Goal: Information Seeking & Learning: Find specific fact

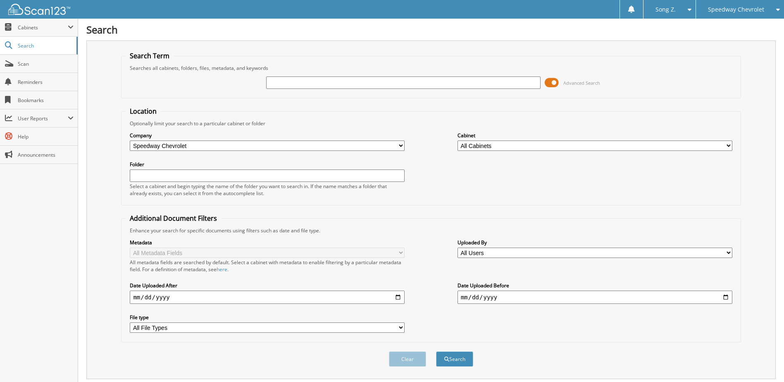
click at [386, 84] on input "text" at bounding box center [403, 82] width 275 height 12
click at [734, 12] on span "Speedway Chevrolet" at bounding box center [736, 9] width 56 height 5
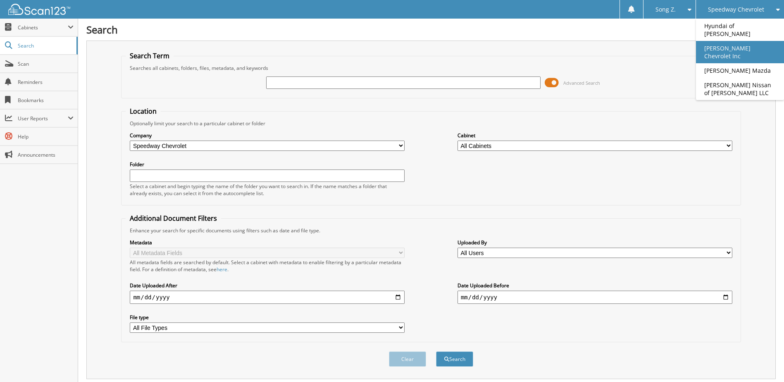
click at [735, 42] on link "[PERSON_NAME] Chevrolet Inc" at bounding box center [740, 52] width 88 height 22
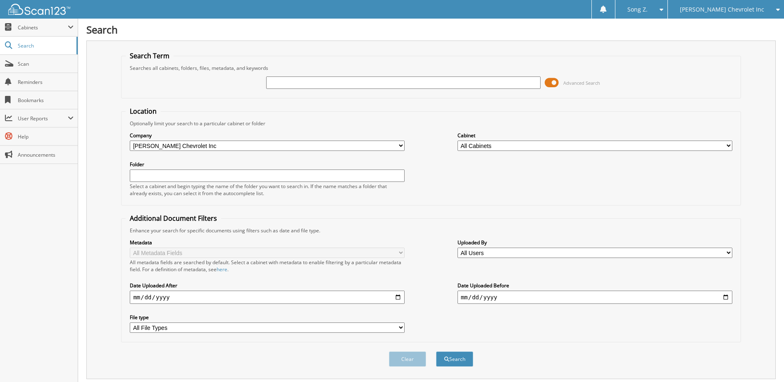
click at [283, 86] on input "text" at bounding box center [403, 82] width 275 height 12
type input "232645"
click at [436, 351] on button "Search" at bounding box center [454, 358] width 37 height 15
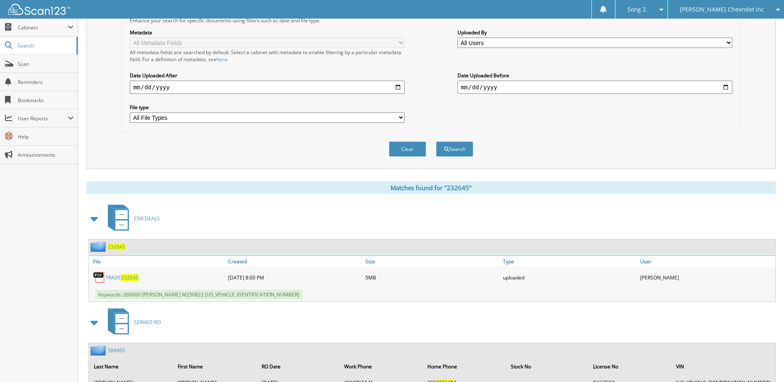
scroll to position [289, 0]
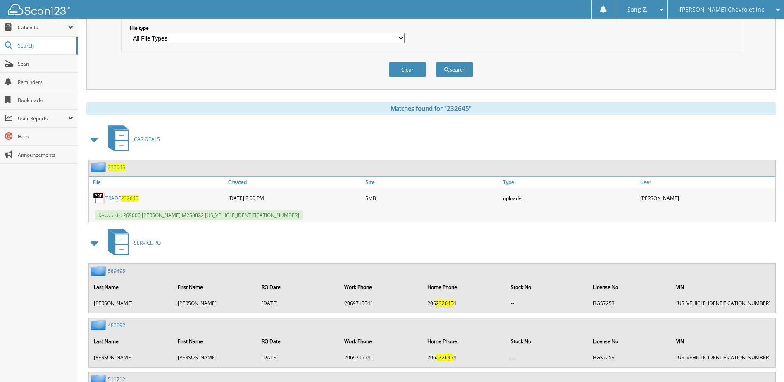
click at [117, 168] on span "232645" at bounding box center [116, 167] width 17 height 7
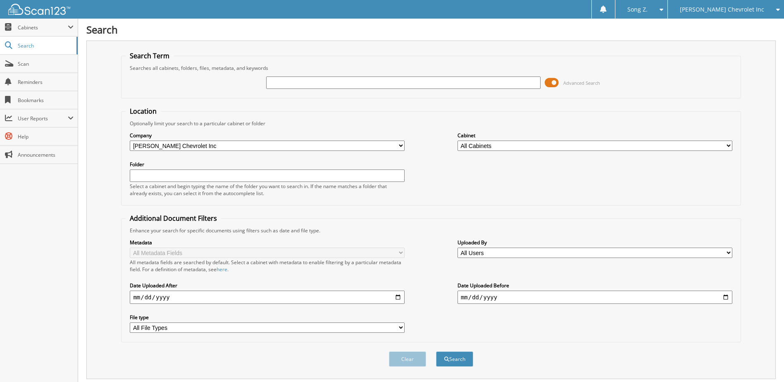
click at [325, 83] on input "text" at bounding box center [403, 82] width 275 height 12
type input "232669"
click at [436, 351] on button "Search" at bounding box center [454, 358] width 37 height 15
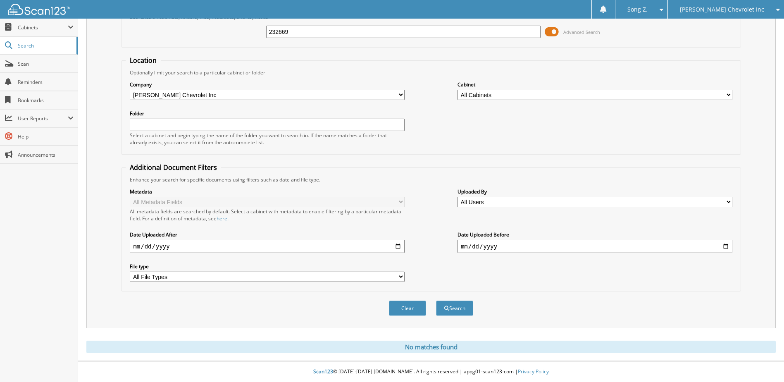
scroll to position [51, 0]
click at [444, 308] on span "submit" at bounding box center [446, 308] width 5 height 5
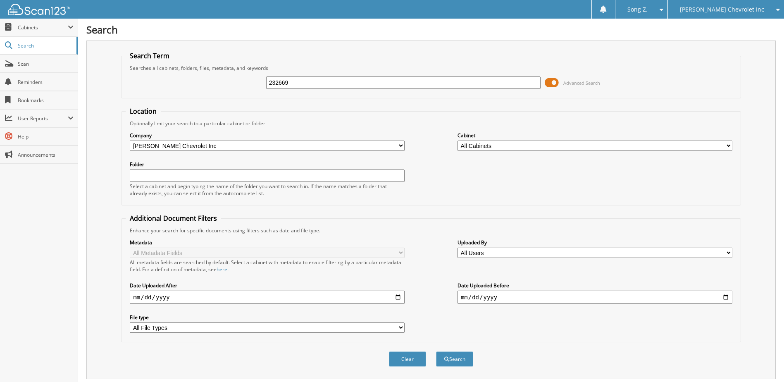
drag, startPoint x: 309, startPoint y: 81, endPoint x: 231, endPoint y: 79, distance: 78.6
click at [231, 79] on div "232669 Advanced Search" at bounding box center [431, 83] width 611 height 22
type input "239003"
click at [436, 351] on button "Search" at bounding box center [454, 358] width 37 height 15
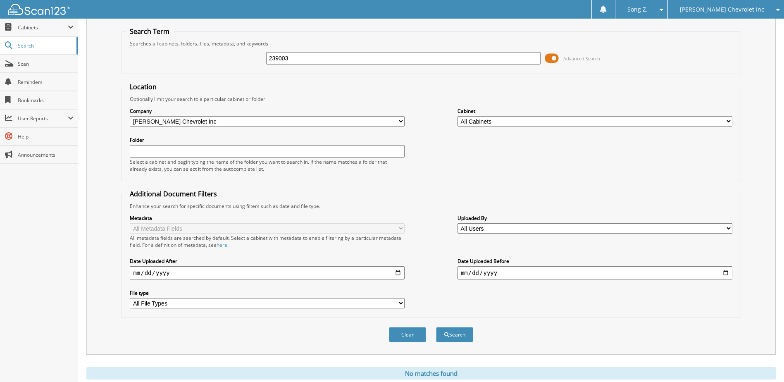
scroll to position [10, 0]
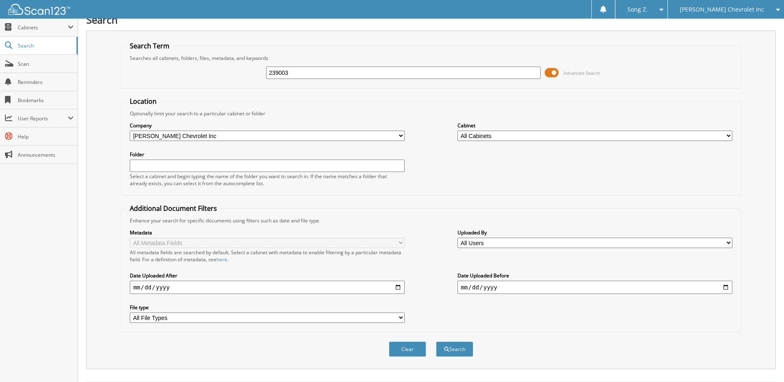
click at [752, 16] on div "[PERSON_NAME] Chevrolet Inc" at bounding box center [726, 9] width 108 height 19
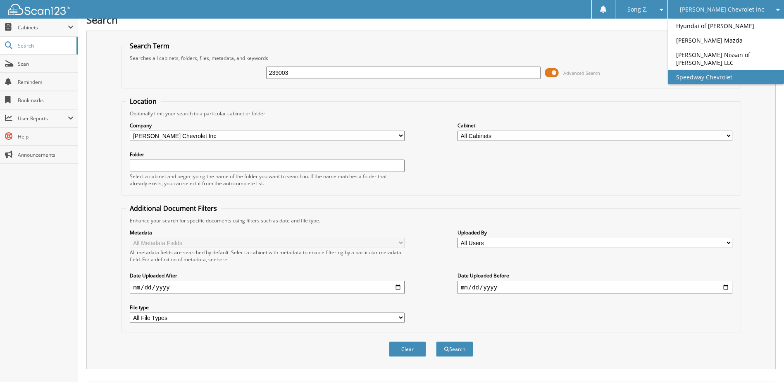
click at [728, 73] on link "Speedway Chevrolet" at bounding box center [726, 77] width 116 height 14
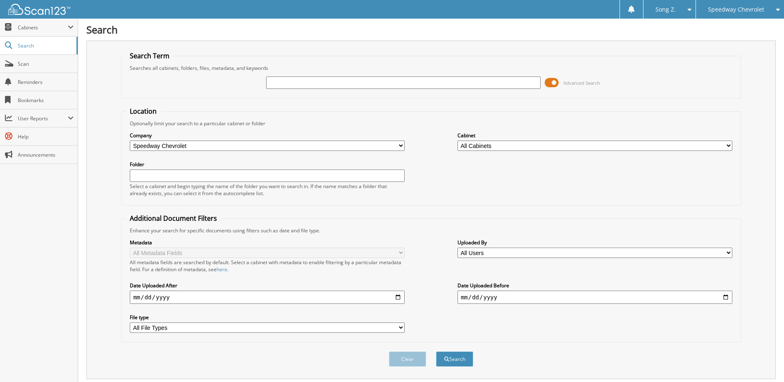
click at [298, 83] on input "text" at bounding box center [403, 82] width 275 height 12
type input "[PERSON_NAME]"
click at [452, 354] on button "Search" at bounding box center [454, 358] width 37 height 15
drag, startPoint x: 310, startPoint y: 84, endPoint x: 199, endPoint y: 89, distance: 111.3
click at [199, 89] on div "CRAIG OHM Advanced Search" at bounding box center [431, 83] width 611 height 22
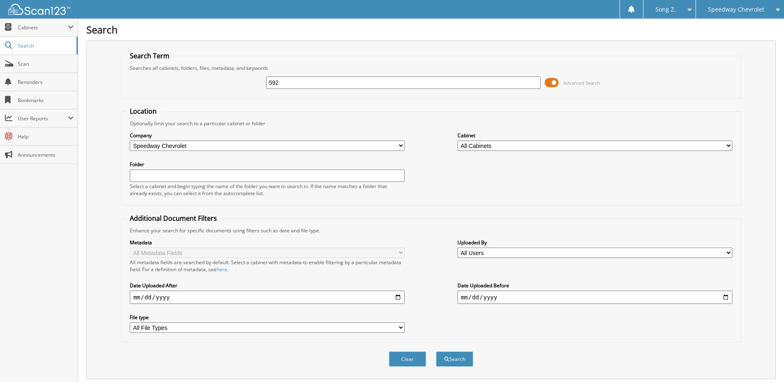
type input "592"
click at [436, 351] on button "Search" at bounding box center [454, 358] width 37 height 15
drag, startPoint x: 284, startPoint y: 86, endPoint x: 215, endPoint y: 84, distance: 69.9
click at [215, 84] on div "592 Advanced Search" at bounding box center [431, 83] width 611 height 22
type input "70497"
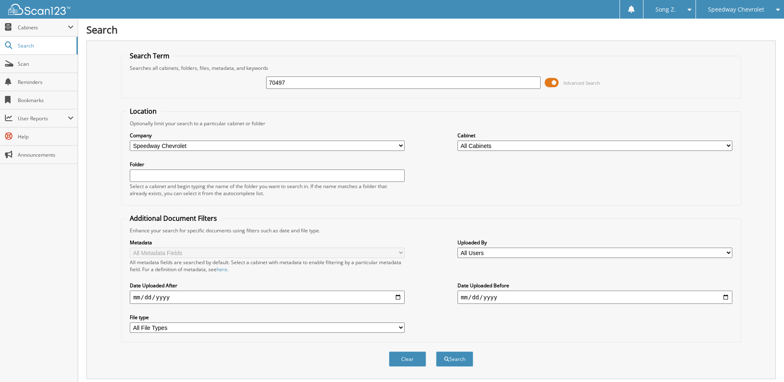
click at [436, 351] on button "Search" at bounding box center [454, 358] width 37 height 15
drag, startPoint x: 248, startPoint y: 81, endPoint x: 212, endPoint y: 81, distance: 36.8
click at [212, 81] on div "70497 Advanced Search" at bounding box center [431, 83] width 611 height 22
type input "70491"
click at [436, 351] on button "Search" at bounding box center [454, 358] width 37 height 15
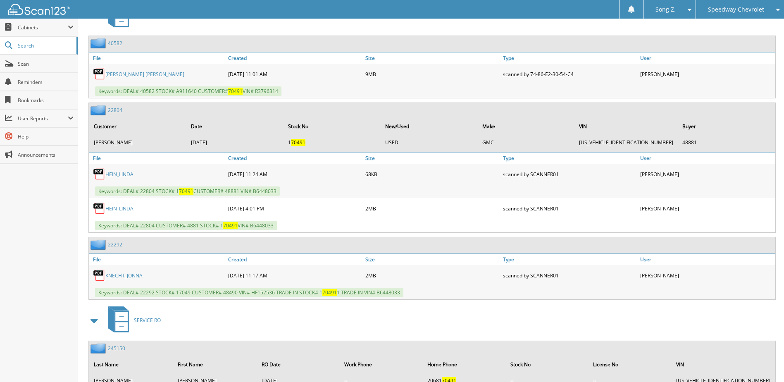
scroll to position [372, 0]
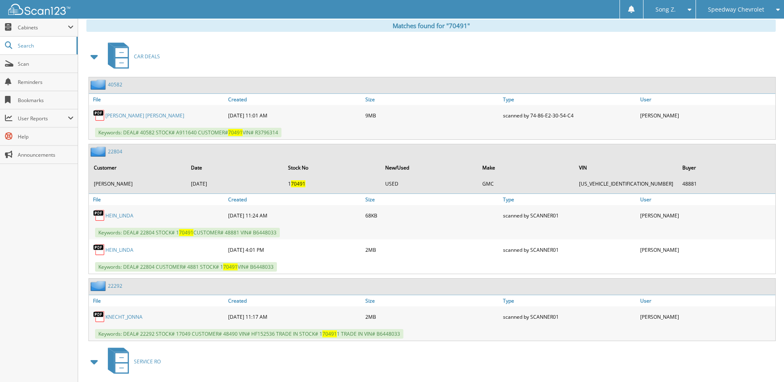
click at [117, 85] on link "40582" at bounding box center [115, 84] width 14 height 7
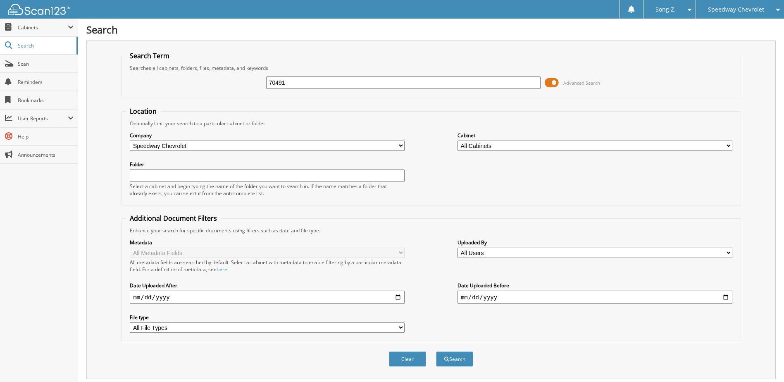
drag, startPoint x: 261, startPoint y: 89, endPoint x: 224, endPoint y: 83, distance: 37.3
click at [224, 83] on div "70491 Advanced Search" at bounding box center [431, 83] width 611 height 22
type input "40587"
click at [436, 351] on button "Search" at bounding box center [454, 358] width 37 height 15
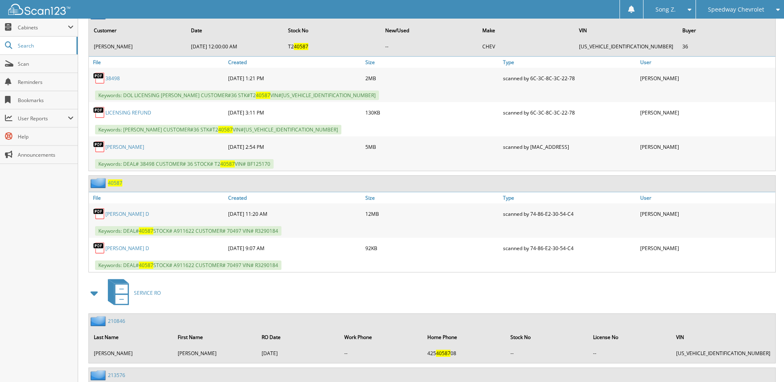
scroll to position [496, 0]
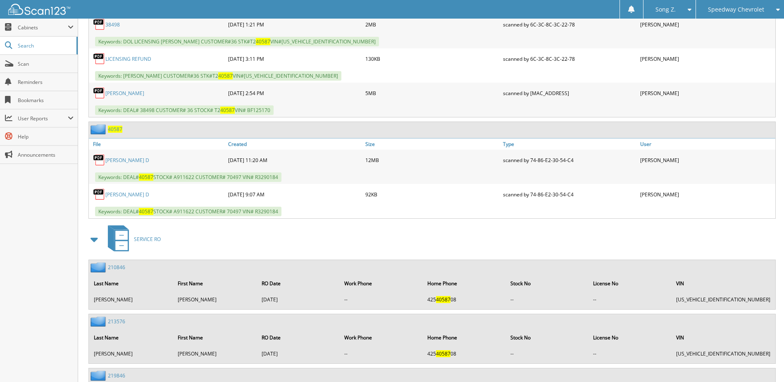
click at [118, 131] on span "40587" at bounding box center [115, 129] width 14 height 7
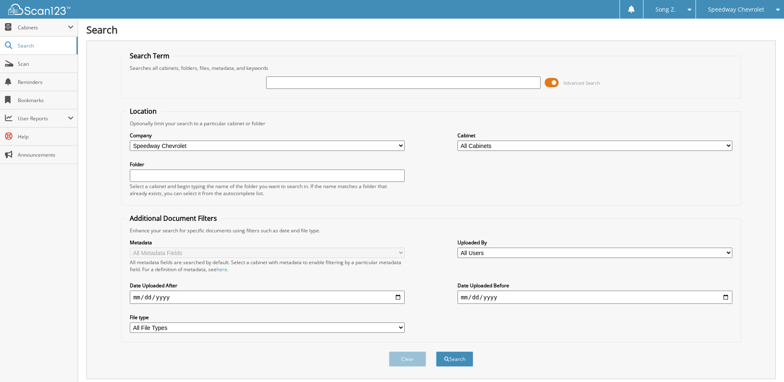
click at [300, 78] on input "text" at bounding box center [403, 82] width 275 height 12
type input "[PERSON_NAME]"
click at [447, 362] on span "submit" at bounding box center [446, 359] width 5 height 5
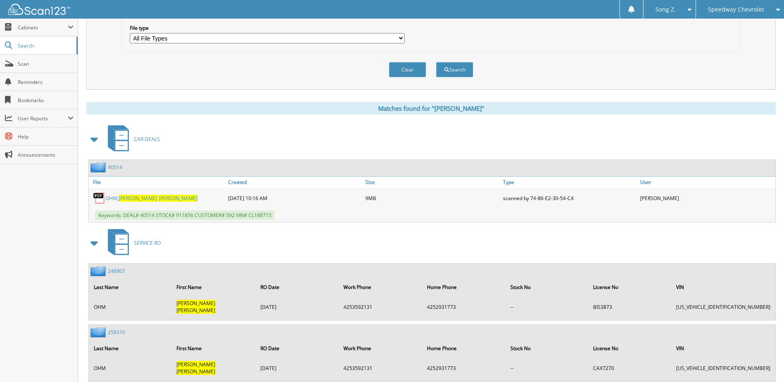
click at [118, 168] on link "40514" at bounding box center [115, 167] width 14 height 7
